Goal: Feedback & Contribution: Submit feedback/report problem

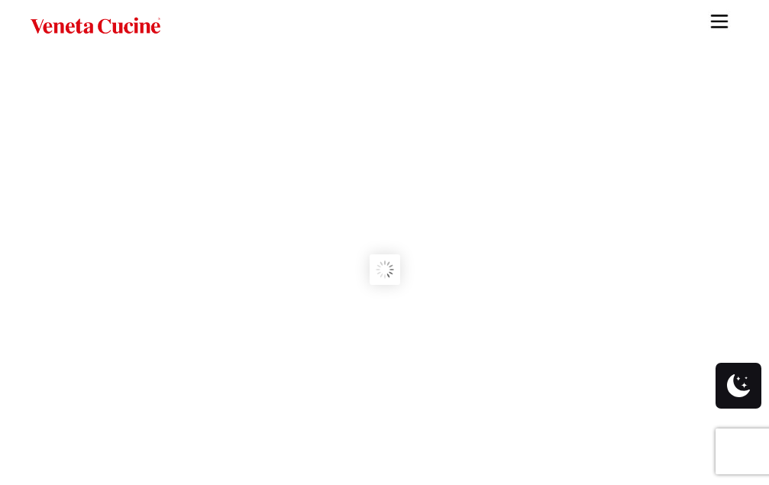
click at [727, 23] on img "Site" at bounding box center [719, 21] width 23 height 23
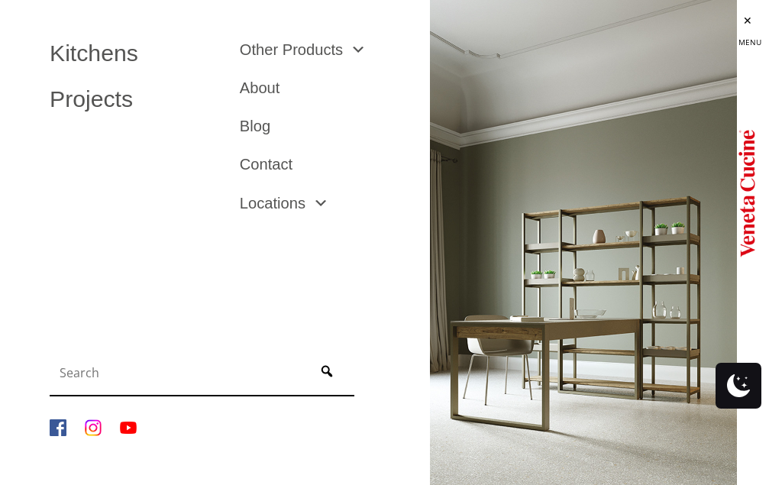
scroll to position [153, 0]
click at [277, 151] on li "Contact" at bounding box center [323, 164] width 190 height 38
click at [277, 162] on link "Contact" at bounding box center [323, 164] width 167 height 15
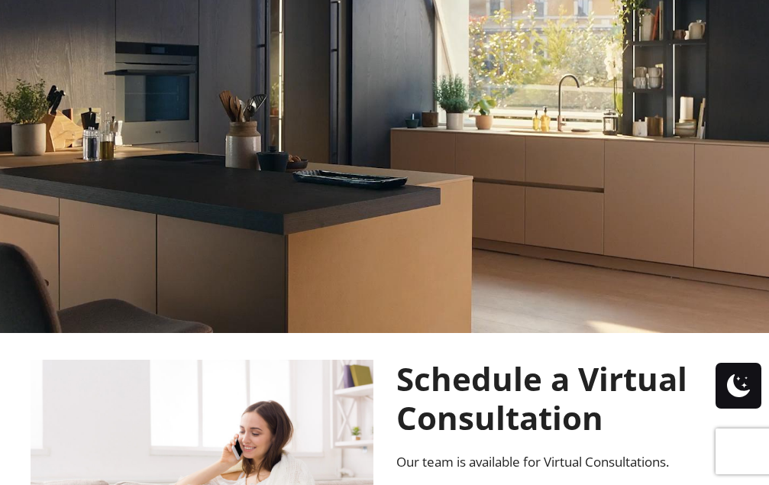
scroll to position [175, 0]
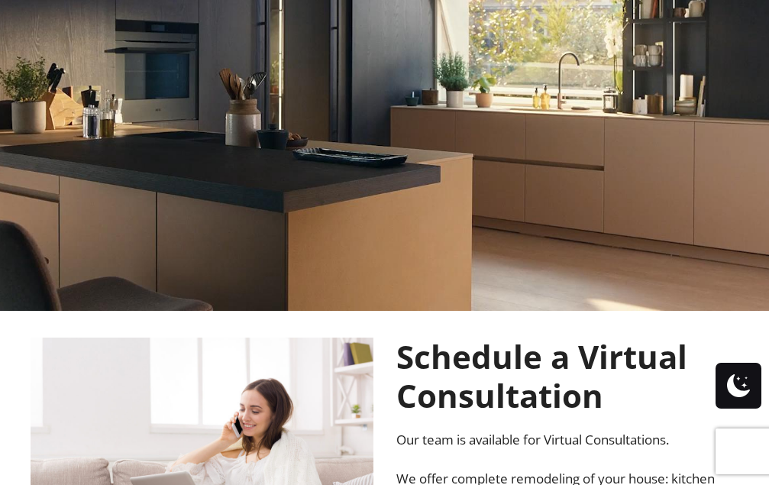
click at [277, 162] on rs-poster at bounding box center [384, 94] width 769 height 433
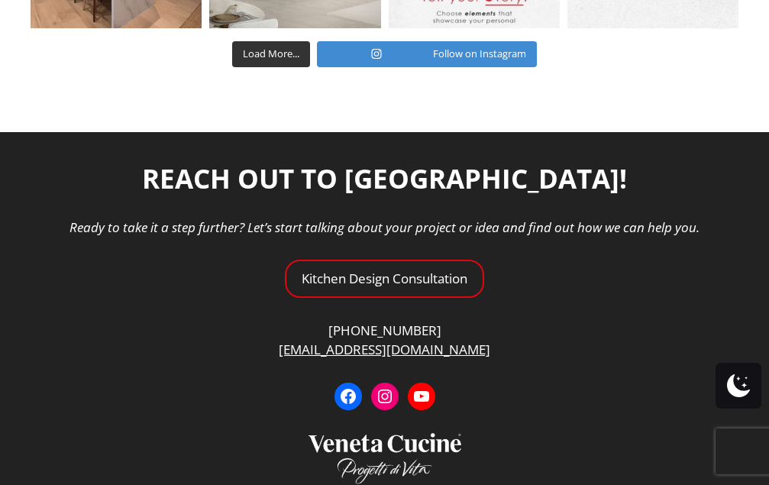
scroll to position [5242, 0]
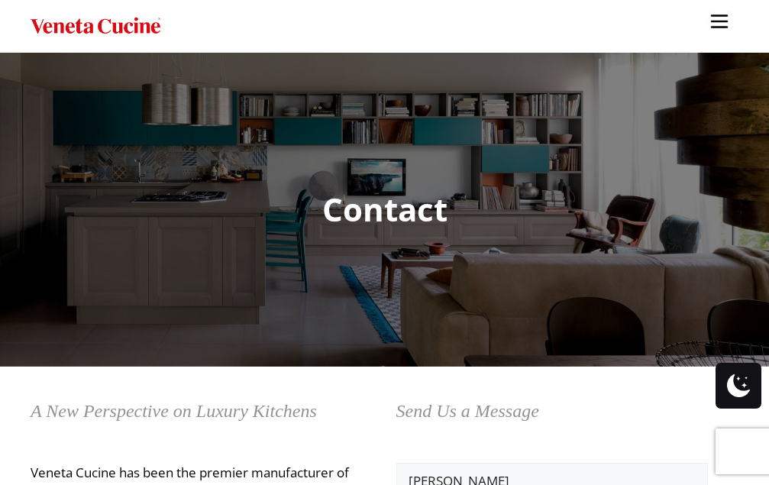
type textarea "Hello, I would like to offer some suggestions for your website. No cost, no cat…"
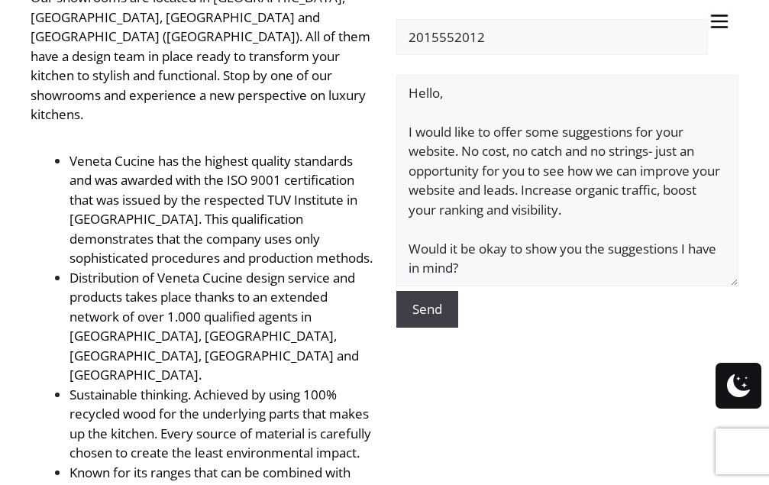
click at [436, 310] on input "Send" at bounding box center [428, 309] width 62 height 37
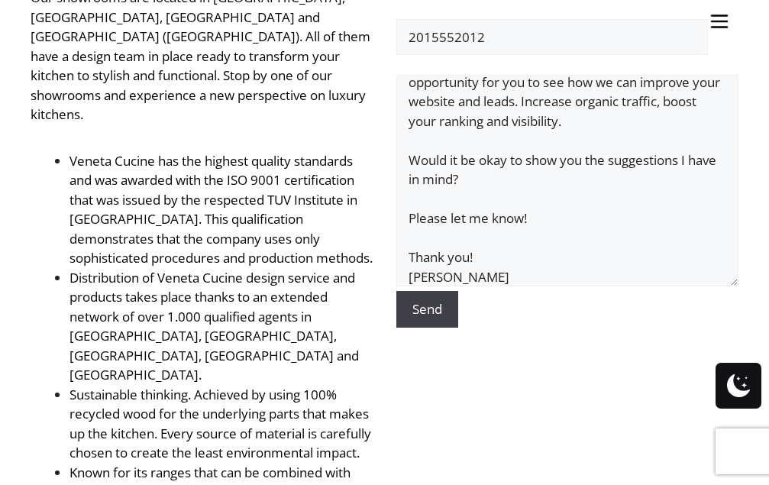
click at [426, 319] on input "Send" at bounding box center [428, 309] width 62 height 37
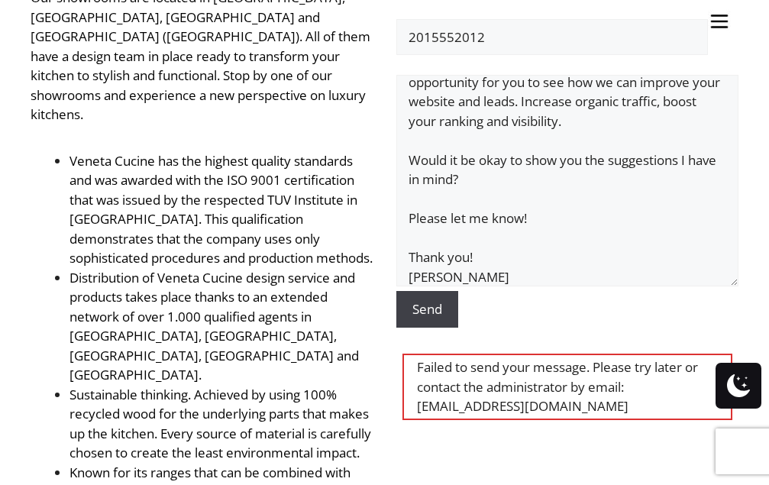
click at [434, 325] on input "Send" at bounding box center [428, 309] width 62 height 37
click at [434, 319] on input "Send" at bounding box center [428, 309] width 62 height 37
click at [434, 316] on input "Send" at bounding box center [428, 309] width 62 height 37
click at [497, 240] on textarea "Hello, I would like to offer some suggestions for your website. No cost, no cat…" at bounding box center [568, 181] width 343 height 212
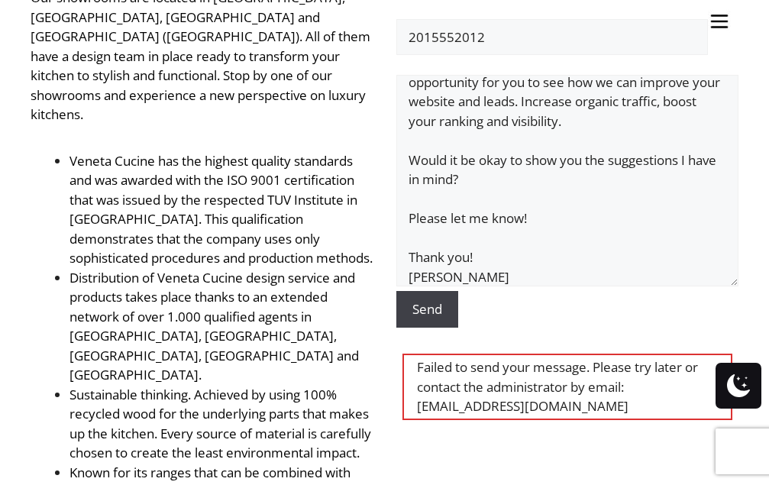
click at [427, 313] on input "Send" at bounding box center [428, 309] width 62 height 37
click at [428, 308] on input "Send" at bounding box center [428, 309] width 62 height 37
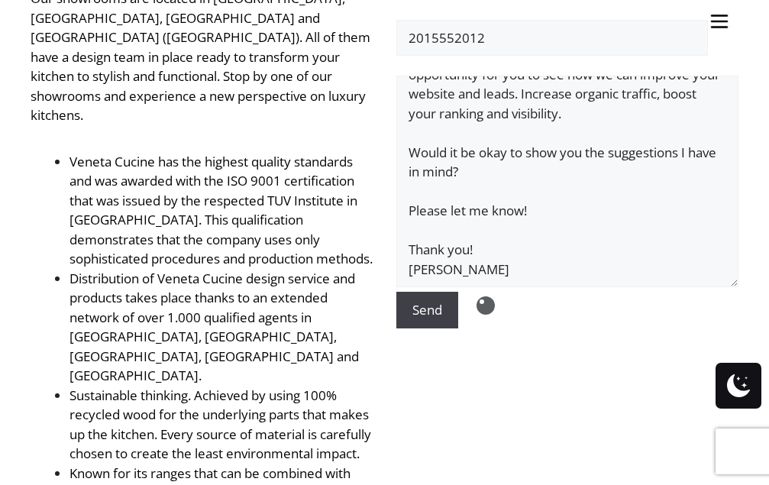
scroll to position [611, 0]
